Goal: Navigation & Orientation: Find specific page/section

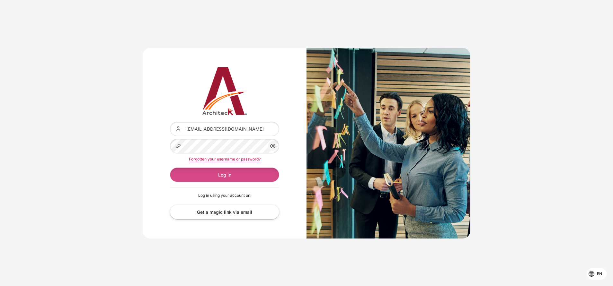
click at [241, 172] on button "Log in" at bounding box center [224, 175] width 109 height 14
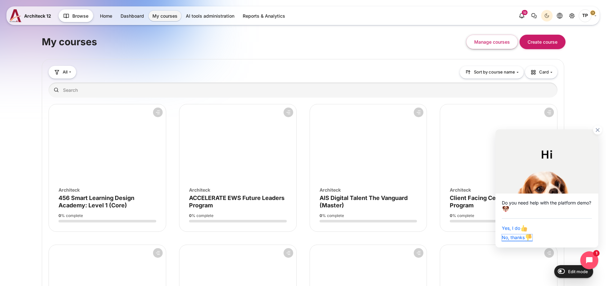
click at [517, 238] on span "No, thanks" at bounding box center [517, 237] width 31 height 5
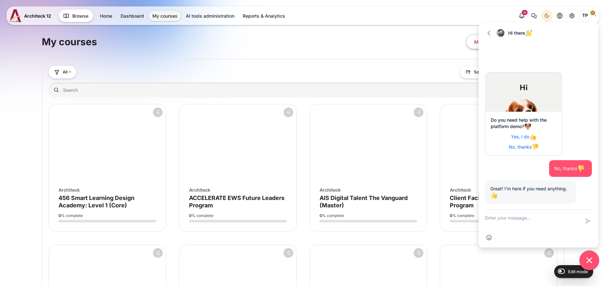
click at [591, 267] on button "Close chat widget" at bounding box center [589, 261] width 20 height 20
